Goal: Task Accomplishment & Management: Use online tool/utility

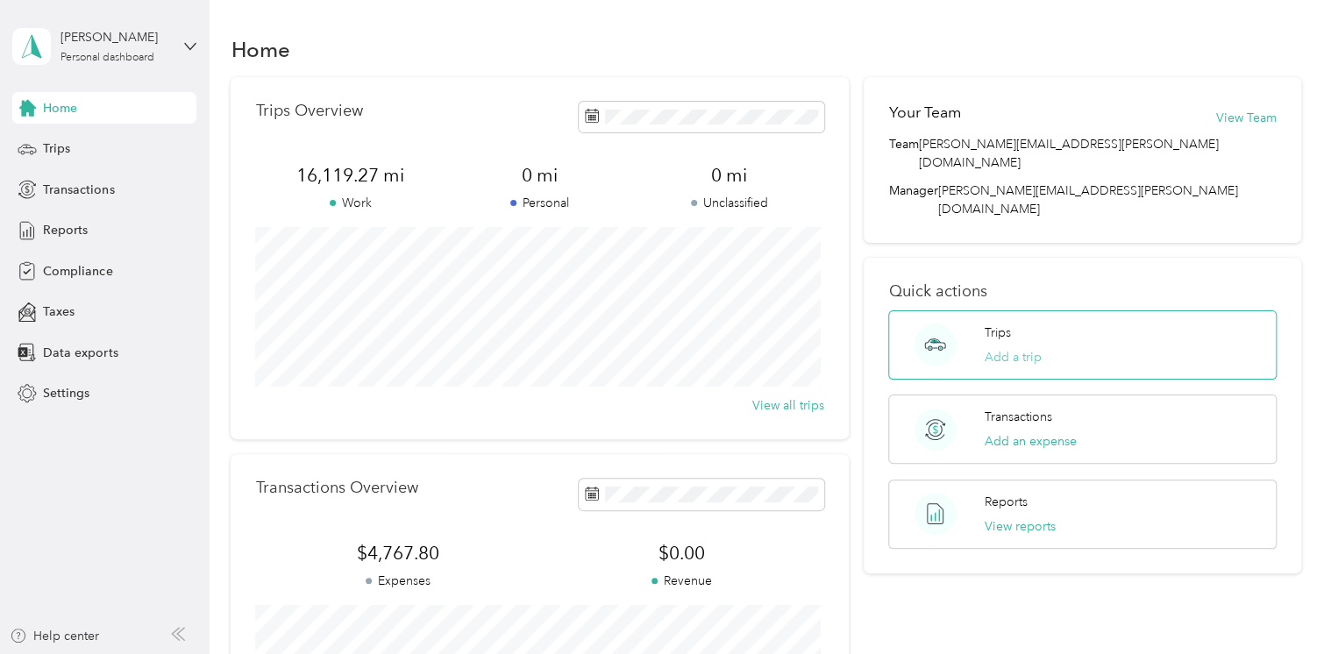
click at [1003, 348] on button "Add a trip" at bounding box center [1013, 357] width 57 height 18
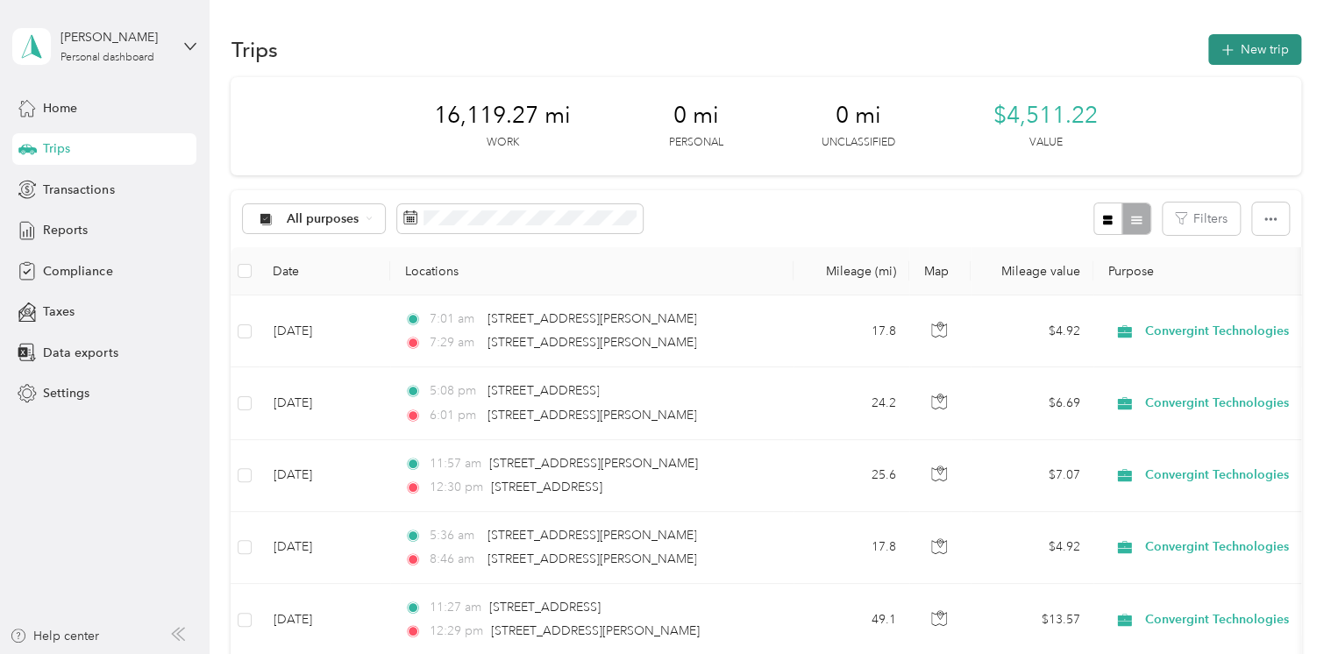
click at [1239, 40] on button "New trip" at bounding box center [1254, 49] width 93 height 31
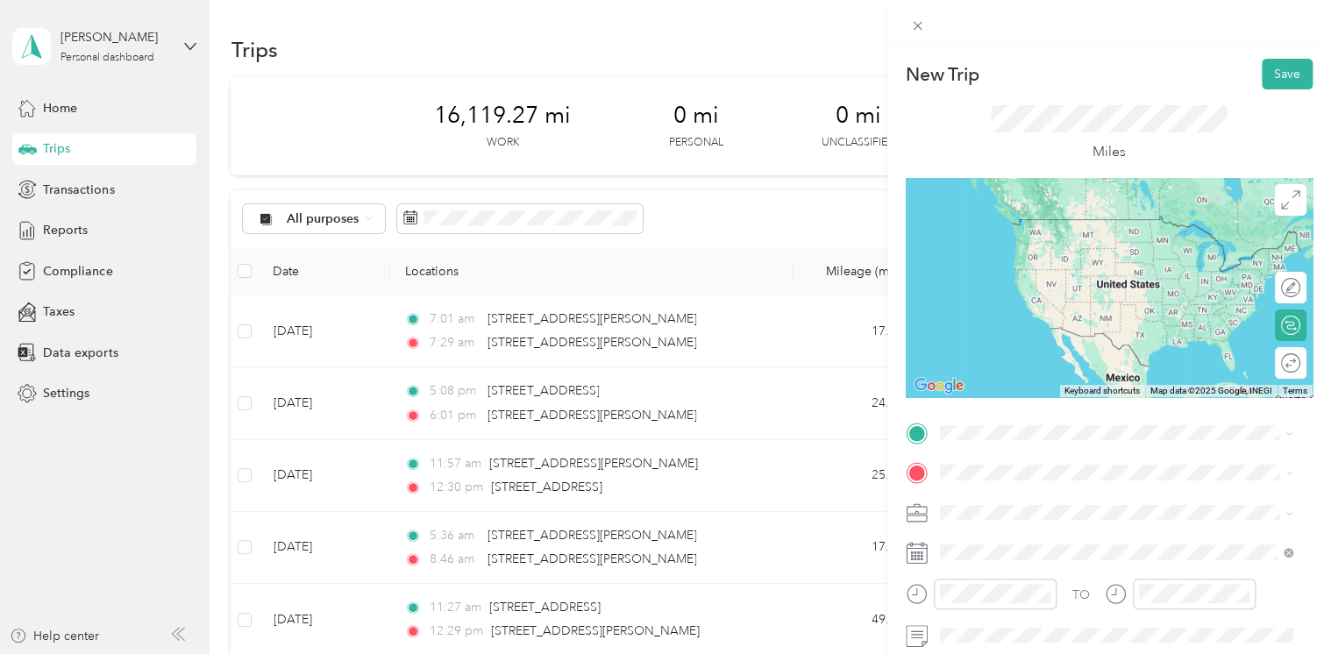
click at [1059, 238] on li "[STREET_ADDRESS][PERSON_NAME][US_STATE]" at bounding box center [1117, 220] width 366 height 36
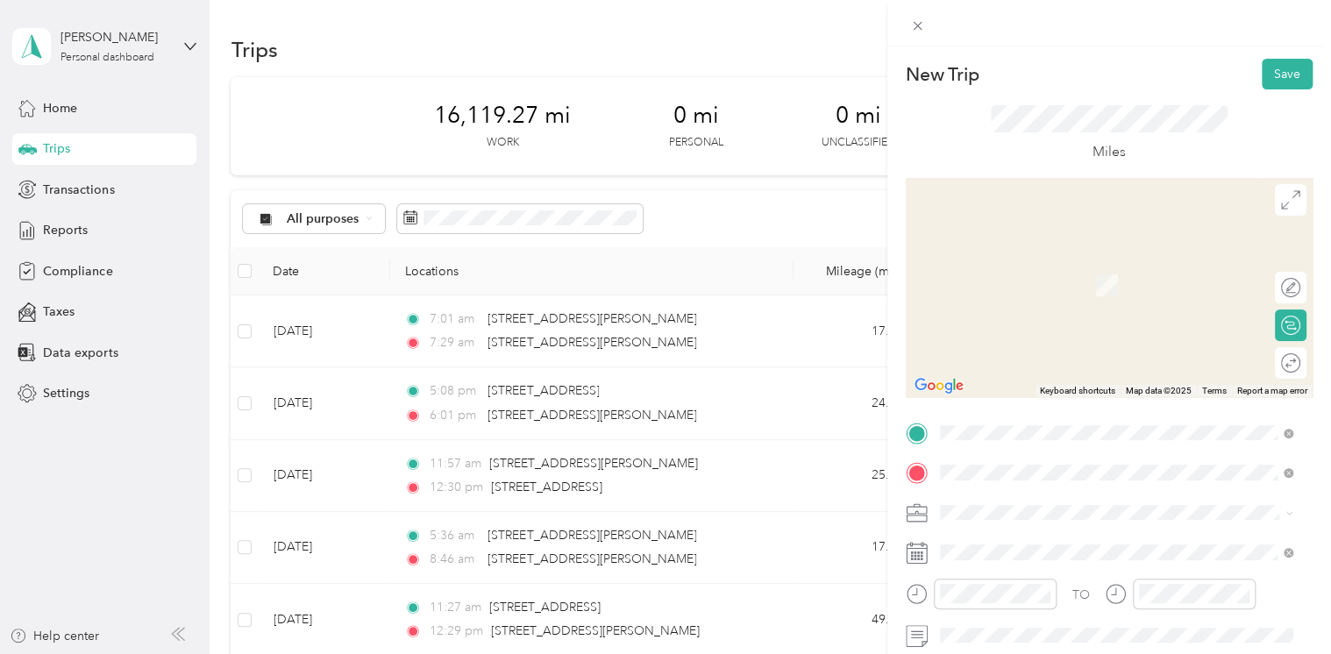
click at [1024, 266] on span "[STREET_ADDRESS][PERSON_NAME][US_STATE]" at bounding box center [1108, 260] width 273 height 16
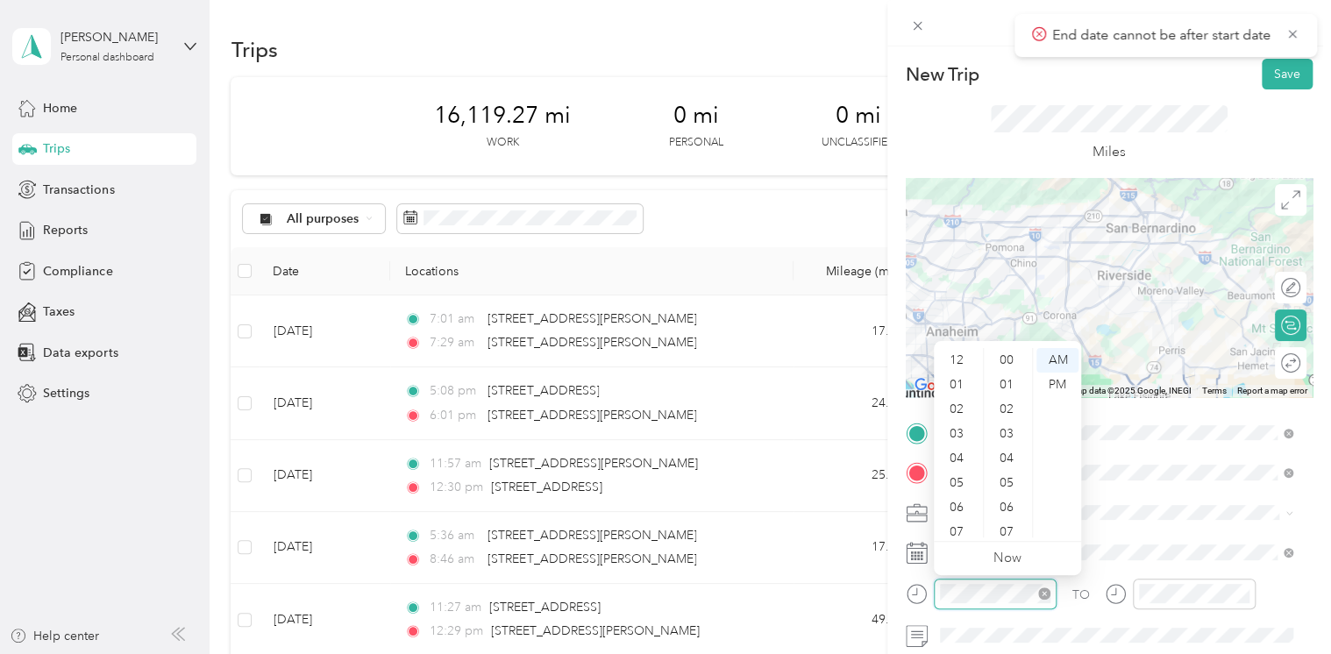
scroll to position [105, 0]
click at [934, 591] on div at bounding box center [995, 594] width 123 height 31
click at [1010, 467] on div "47" at bounding box center [1008, 476] width 42 height 25
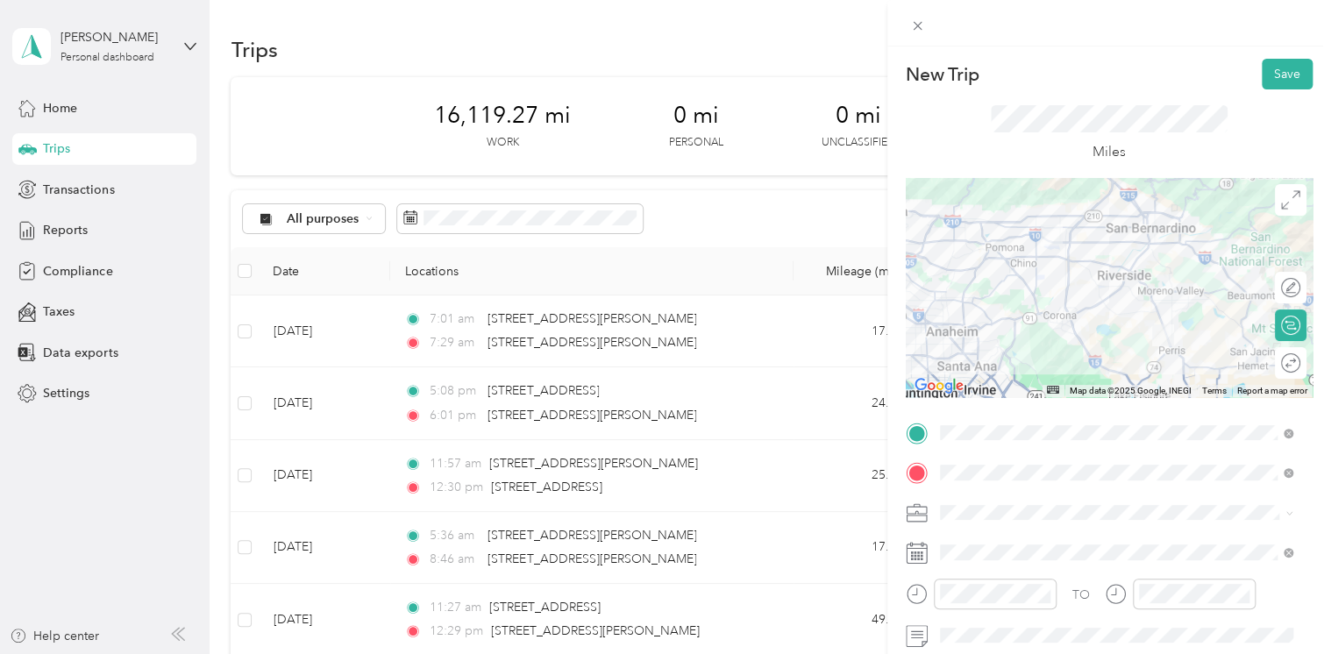
click at [1222, 135] on div "Miles" at bounding box center [1109, 133] width 407 height 89
click at [1262, 63] on button "Save" at bounding box center [1287, 74] width 51 height 31
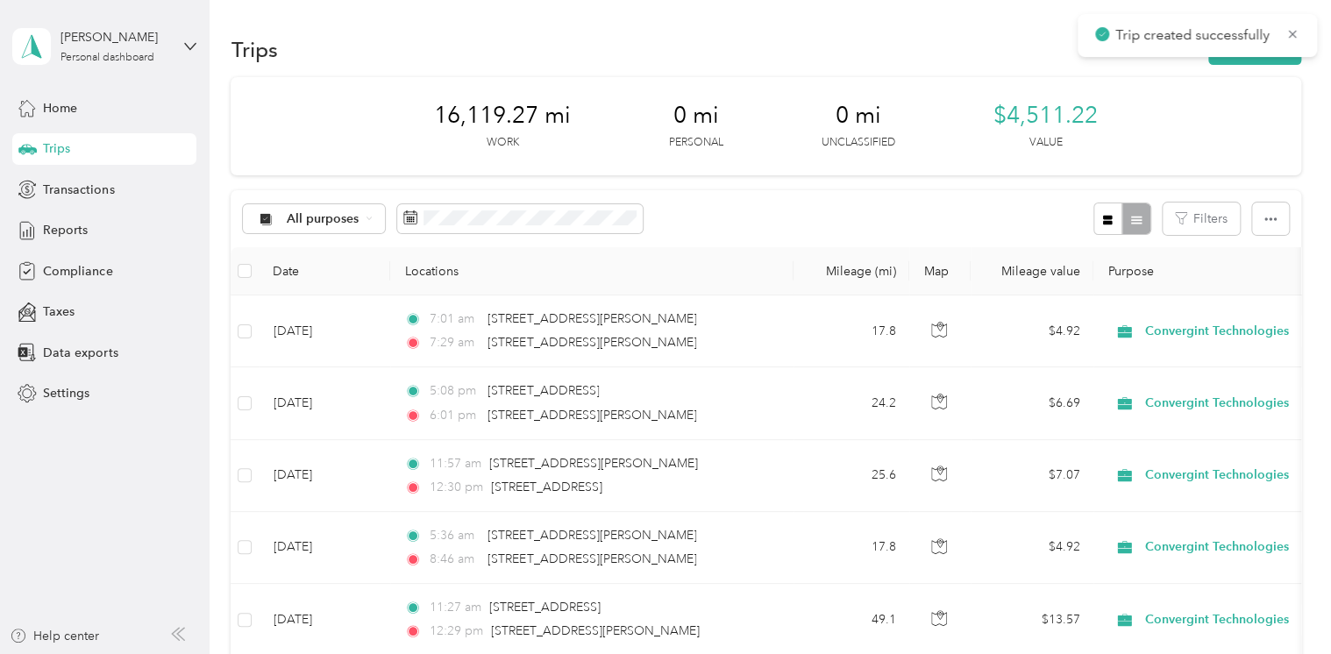
click at [966, 53] on div "Trips New trip" at bounding box center [766, 49] width 1070 height 37
